Goal: Information Seeking & Learning: Learn about a topic

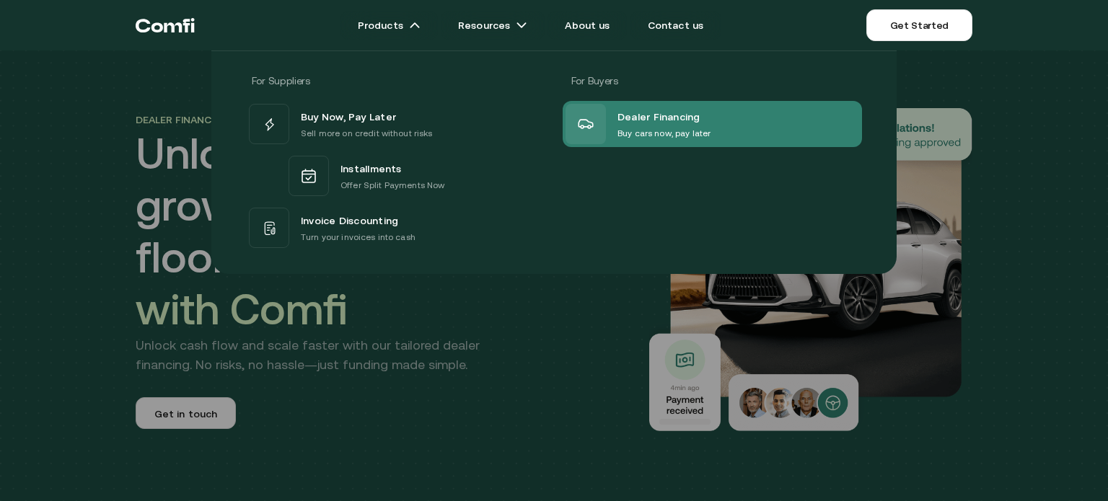
click at [656, 121] on span "Dealer Financing" at bounding box center [658, 116] width 83 height 19
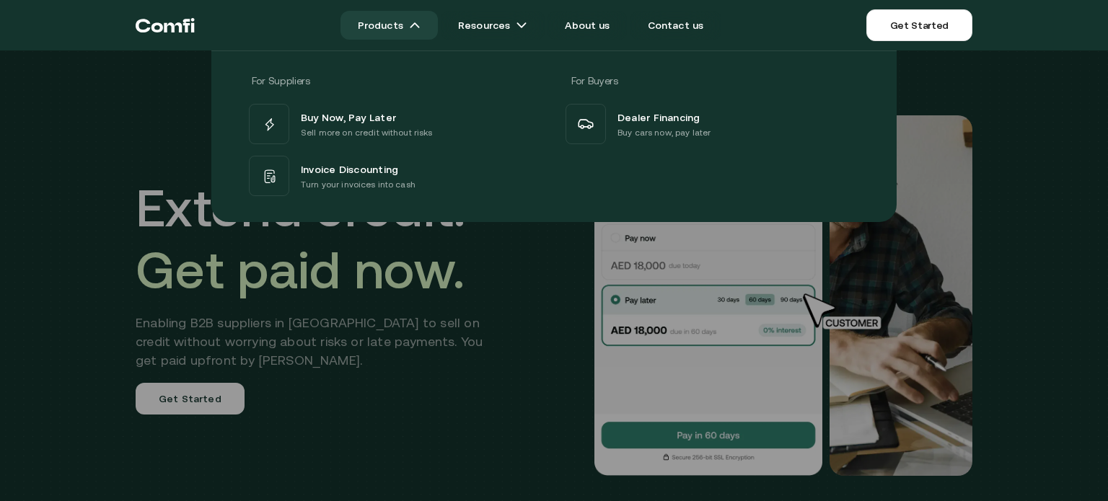
click at [411, 22] on link "Products" at bounding box center [388, 25] width 97 height 29
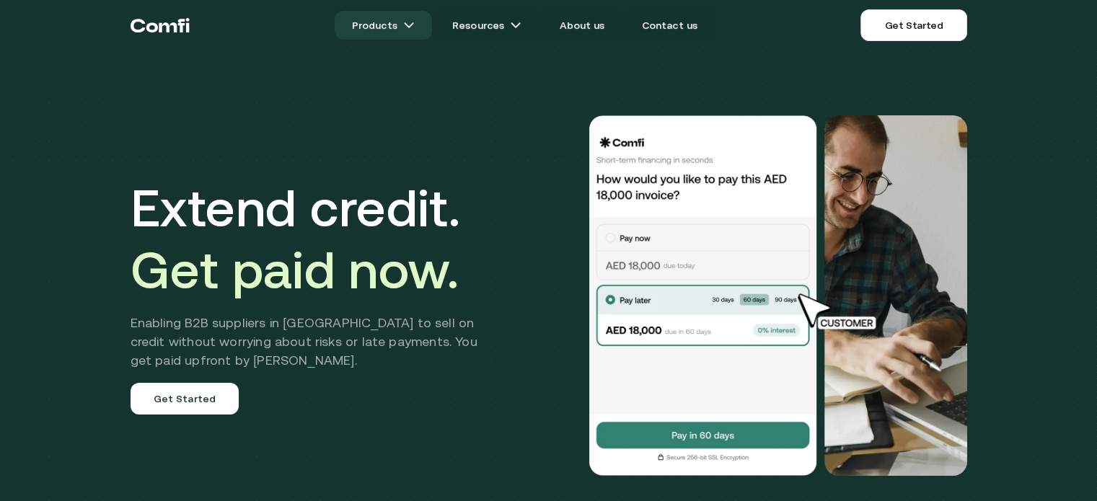
click at [414, 22] on img at bounding box center [409, 25] width 12 height 12
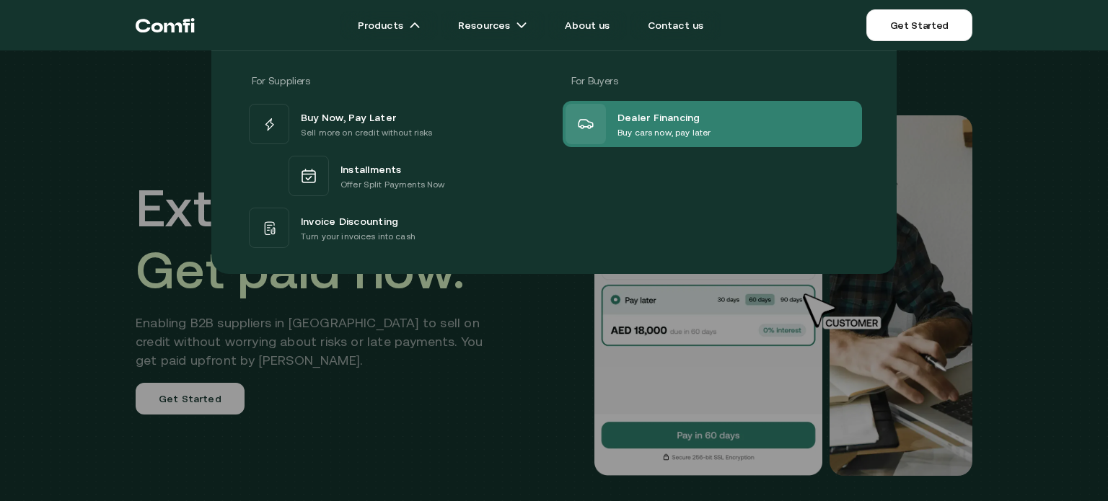
click at [638, 118] on span "Dealer Financing" at bounding box center [658, 116] width 83 height 17
